Goal: Use online tool/utility: Utilize a website feature to perform a specific function

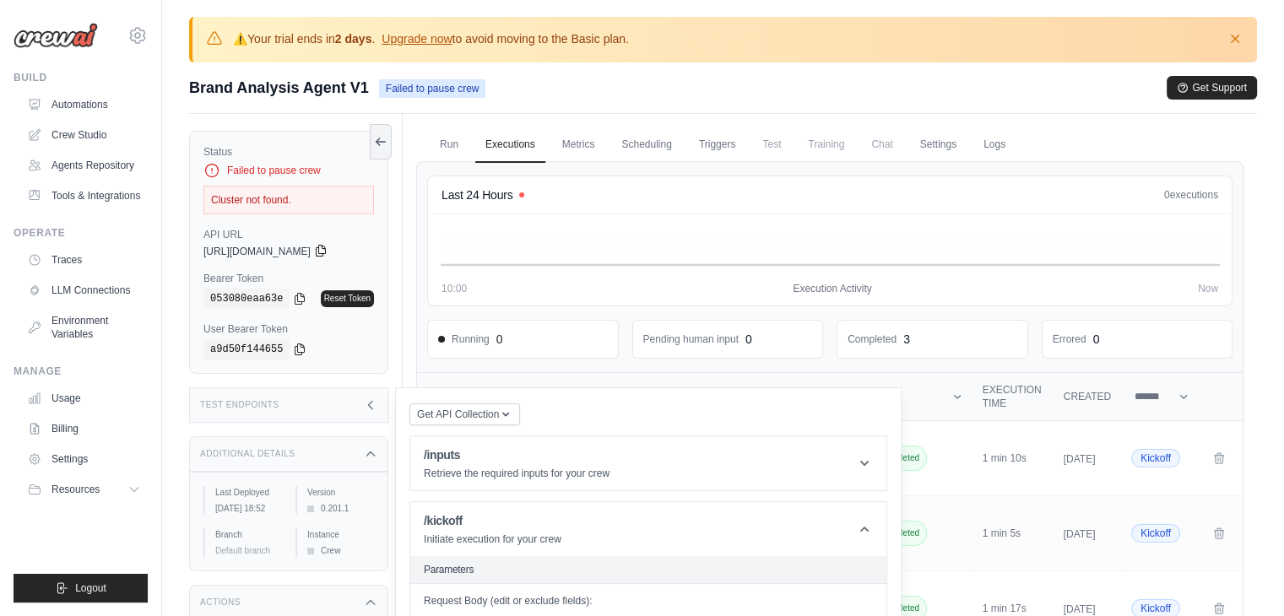
click at [328, 251] on icon at bounding box center [321, 251] width 14 height 14
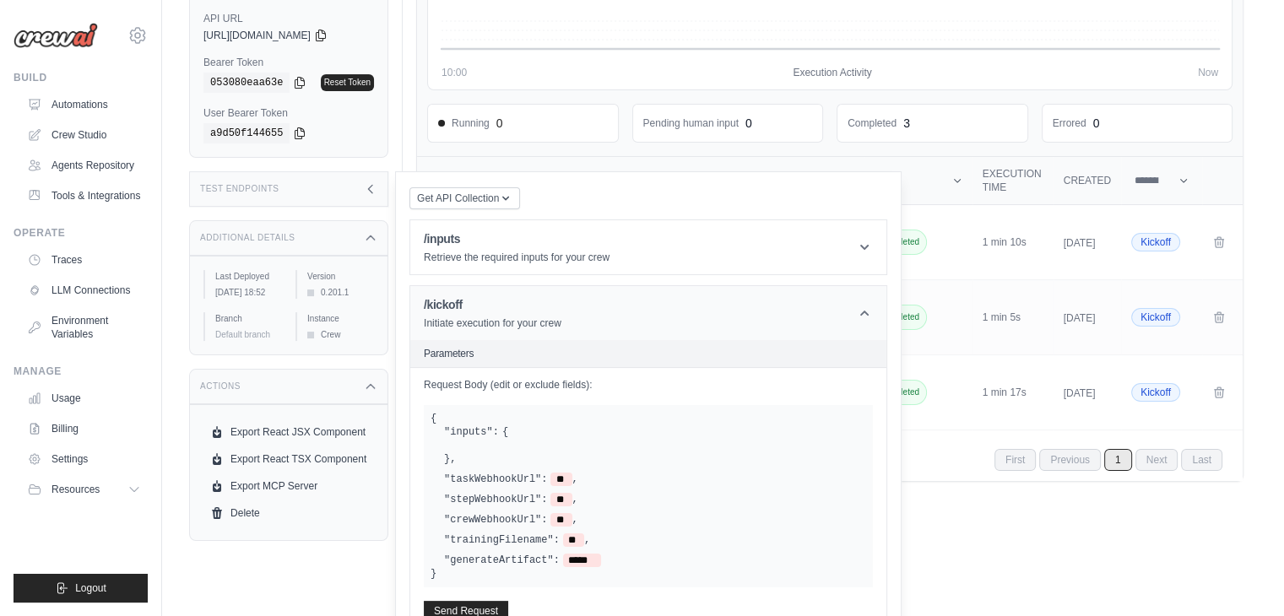
scroll to position [253, 0]
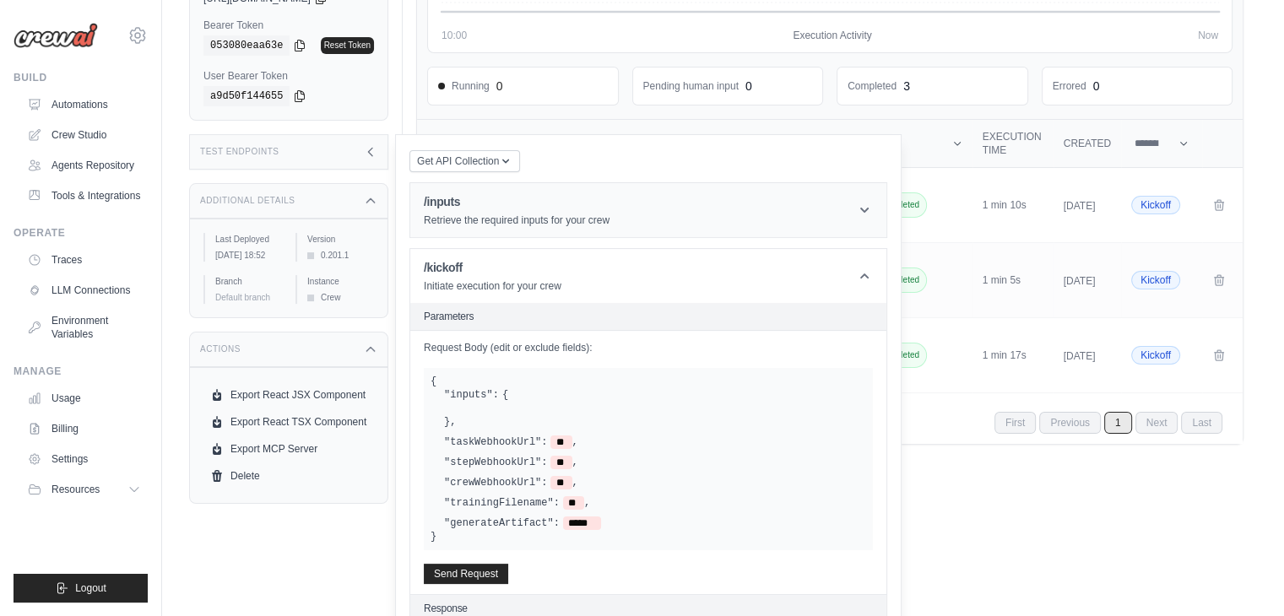
click at [543, 237] on header "/inputs Retrieve the required inputs for your crew" at bounding box center [648, 210] width 476 height 54
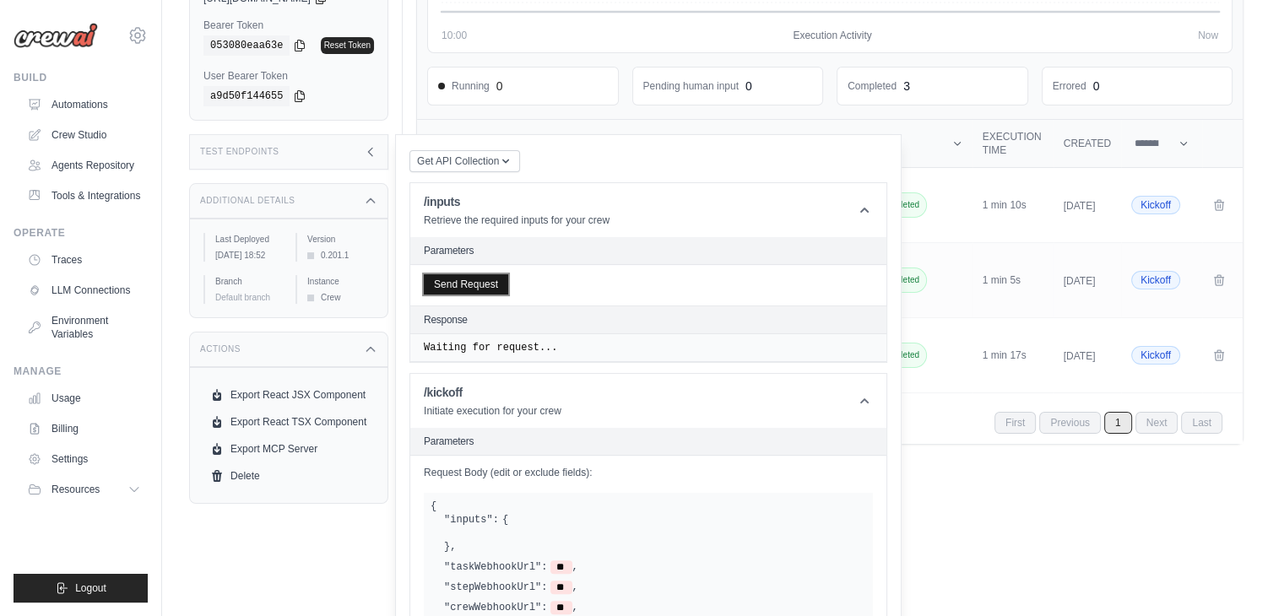
click at [493, 295] on button "Send Request" at bounding box center [466, 284] width 84 height 20
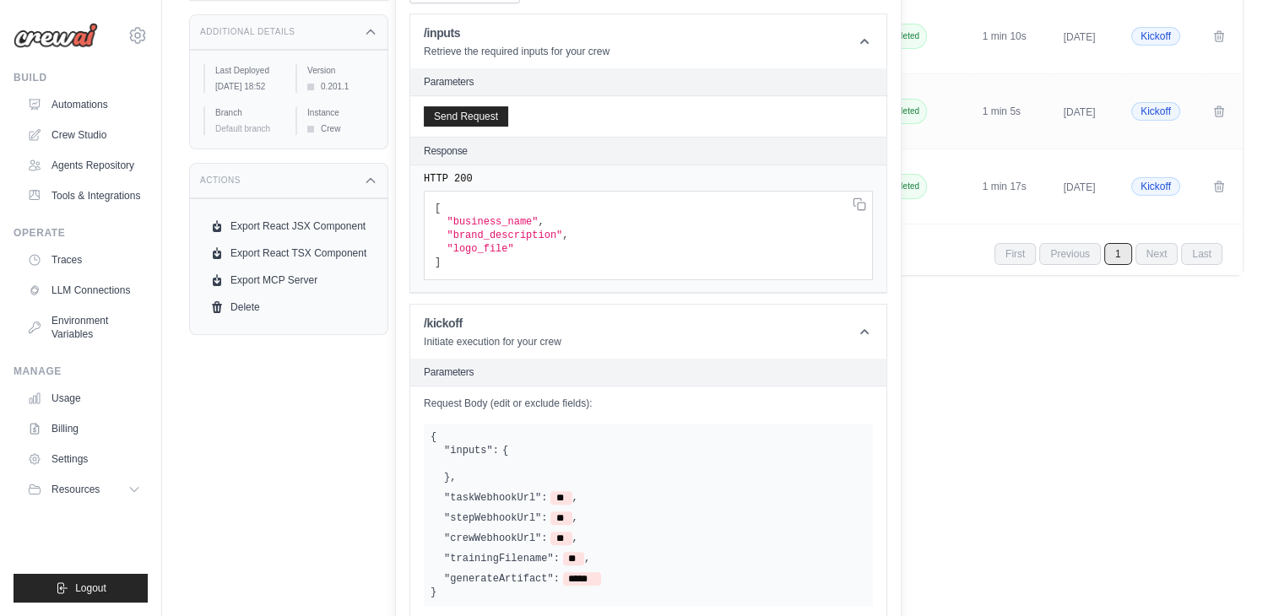
scroll to position [591, 0]
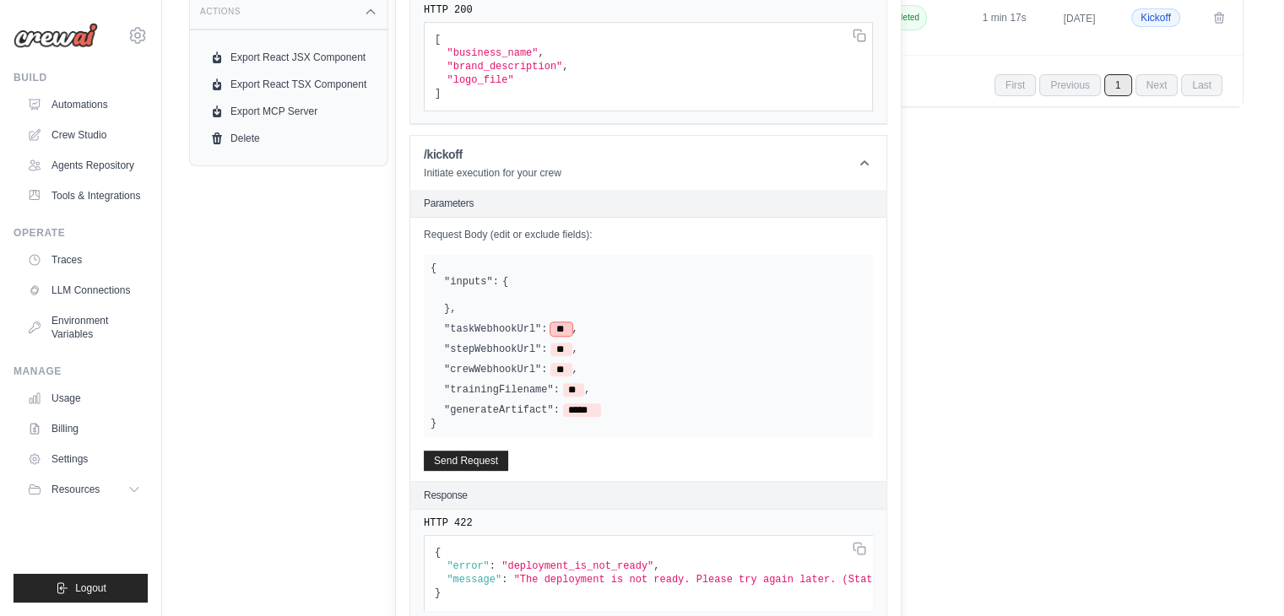
click at [551, 336] on span "**" at bounding box center [561, 330] width 21 height 14
click at [524, 291] on div "Request Body (edit or exclude fields): { "inputs": { } , "taskWebhookUrl": ** ,…" at bounding box center [648, 349] width 476 height 263
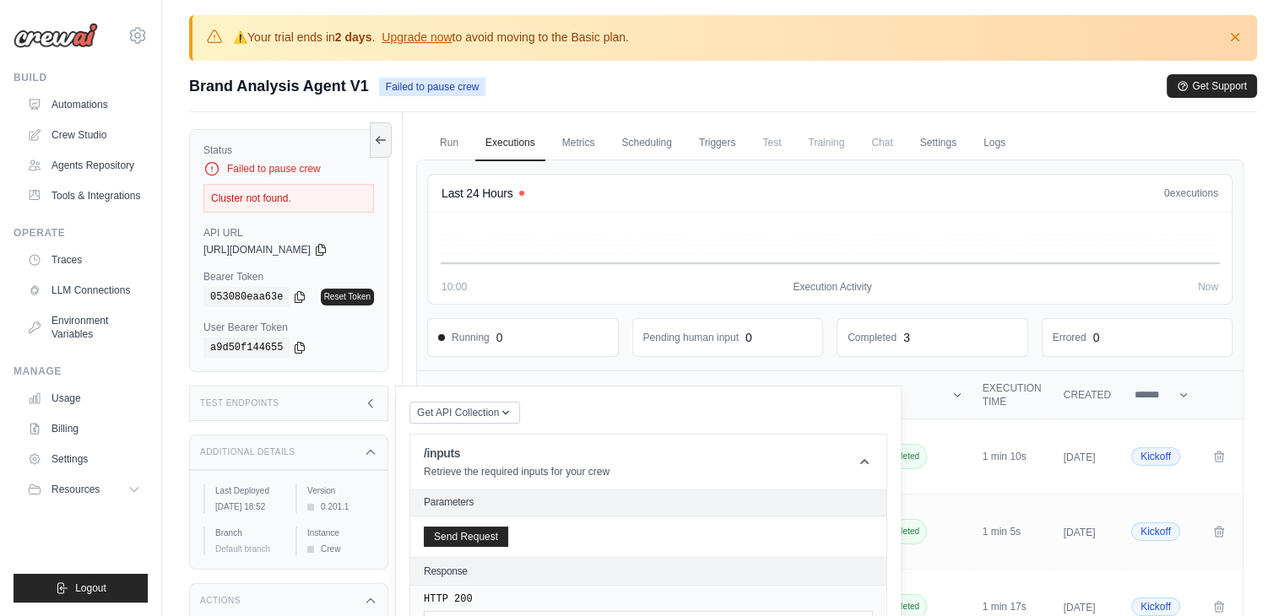
scroll to position [0, 0]
click at [273, 200] on div "Cluster not found." at bounding box center [289, 200] width 171 height 29
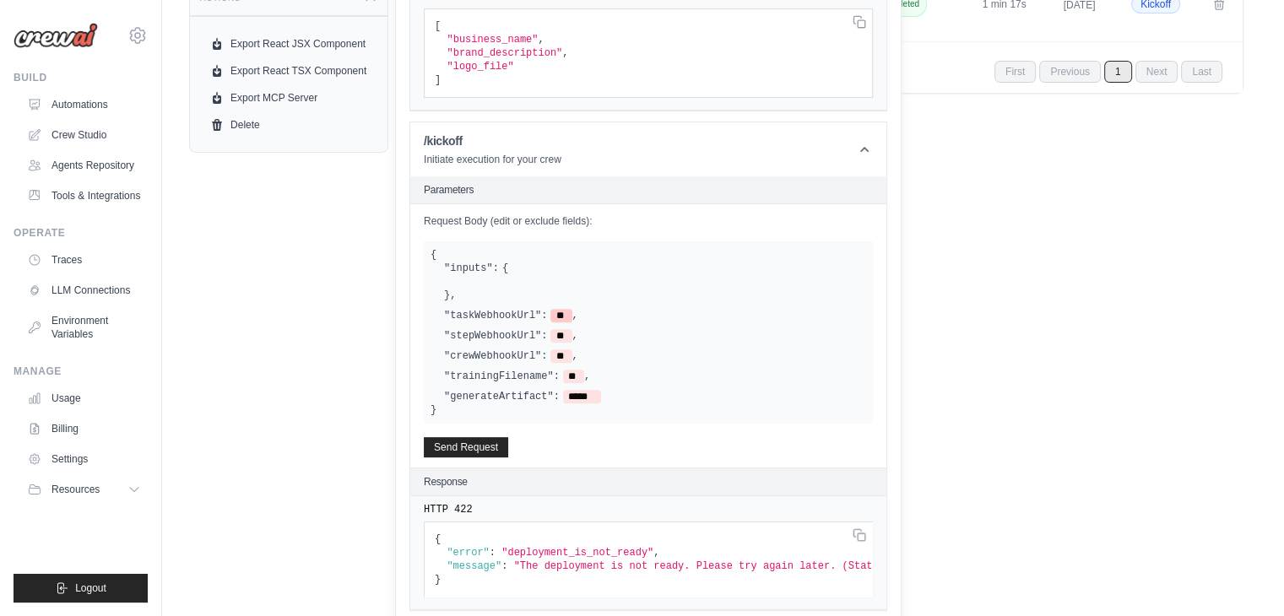
scroll to position [350, 0]
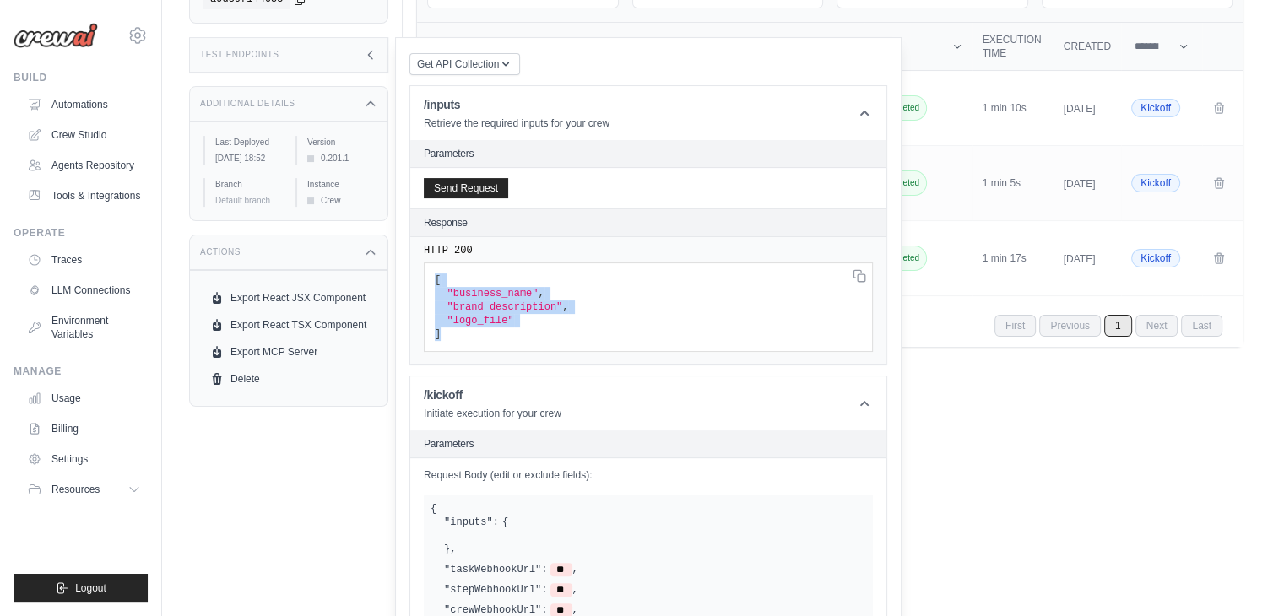
drag, startPoint x: 436, startPoint y: 328, endPoint x: 470, endPoint y: 386, distance: 67.1
click at [470, 352] on pre "[ "business_name" , "brand_description" , "logo_file" ]" at bounding box center [648, 308] width 449 height 90
copy code "[ "business_name" , "brand_description" , "logo_file" ]"
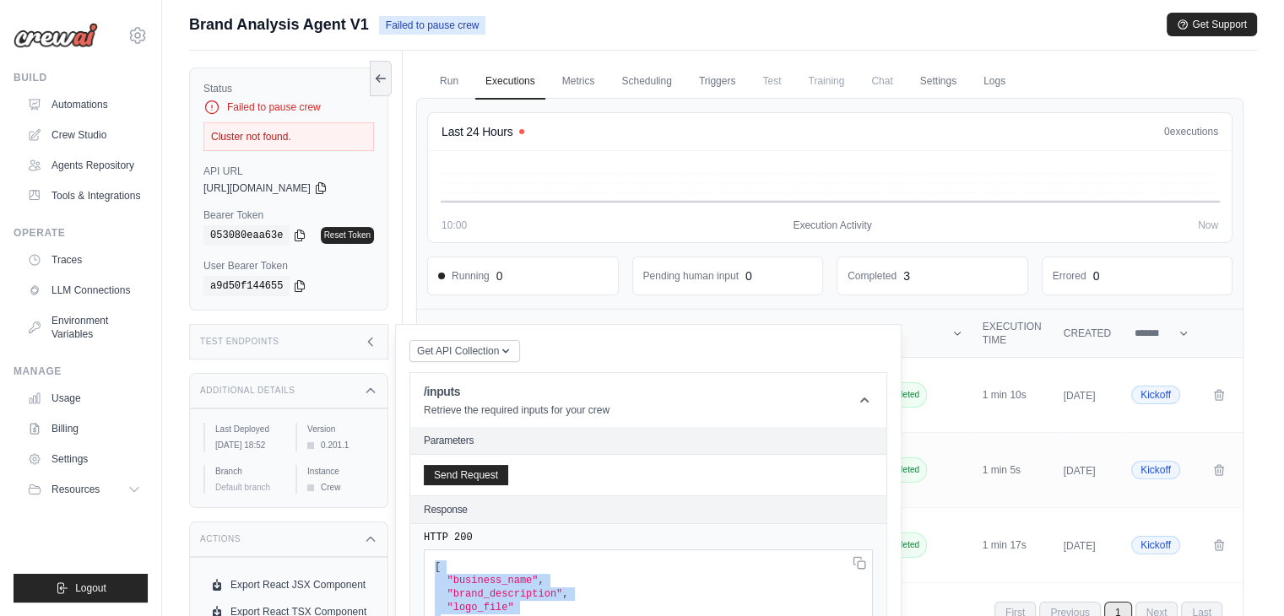
scroll to position [0, 0]
